Goal: Information Seeking & Learning: Learn about a topic

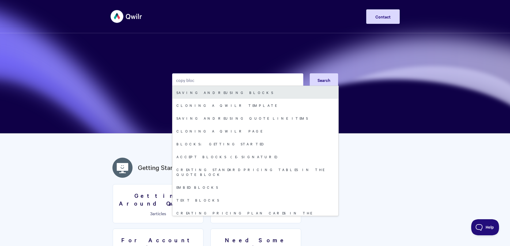
type input "copy bloc"
click at [201, 91] on link "Saving and reusing Blocks" at bounding box center [255, 92] width 166 height 13
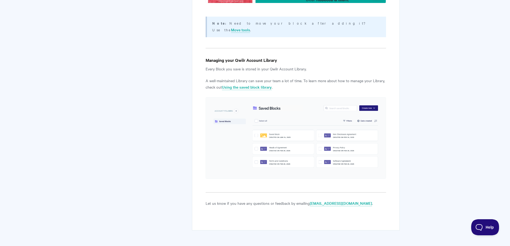
scroll to position [1018, 0]
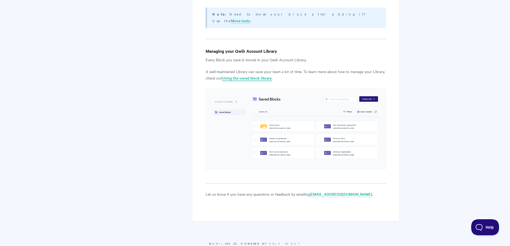
click at [259, 75] on link "Using the saved block library" at bounding box center [247, 78] width 50 height 6
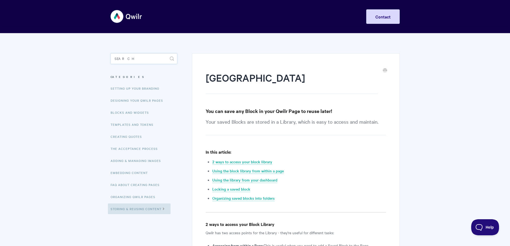
click at [150, 60] on input "Search" at bounding box center [144, 58] width 67 height 11
click at [153, 55] on input "Search" at bounding box center [144, 58] width 67 height 11
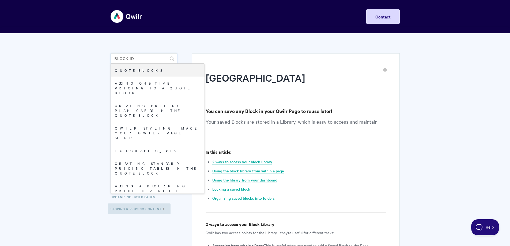
click at [112, 60] on input "block id" at bounding box center [144, 58] width 67 height 11
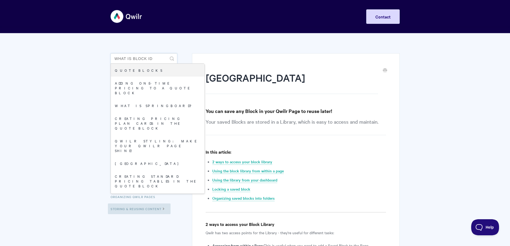
type input "what is block id"
